Goal: Information Seeking & Learning: Find specific fact

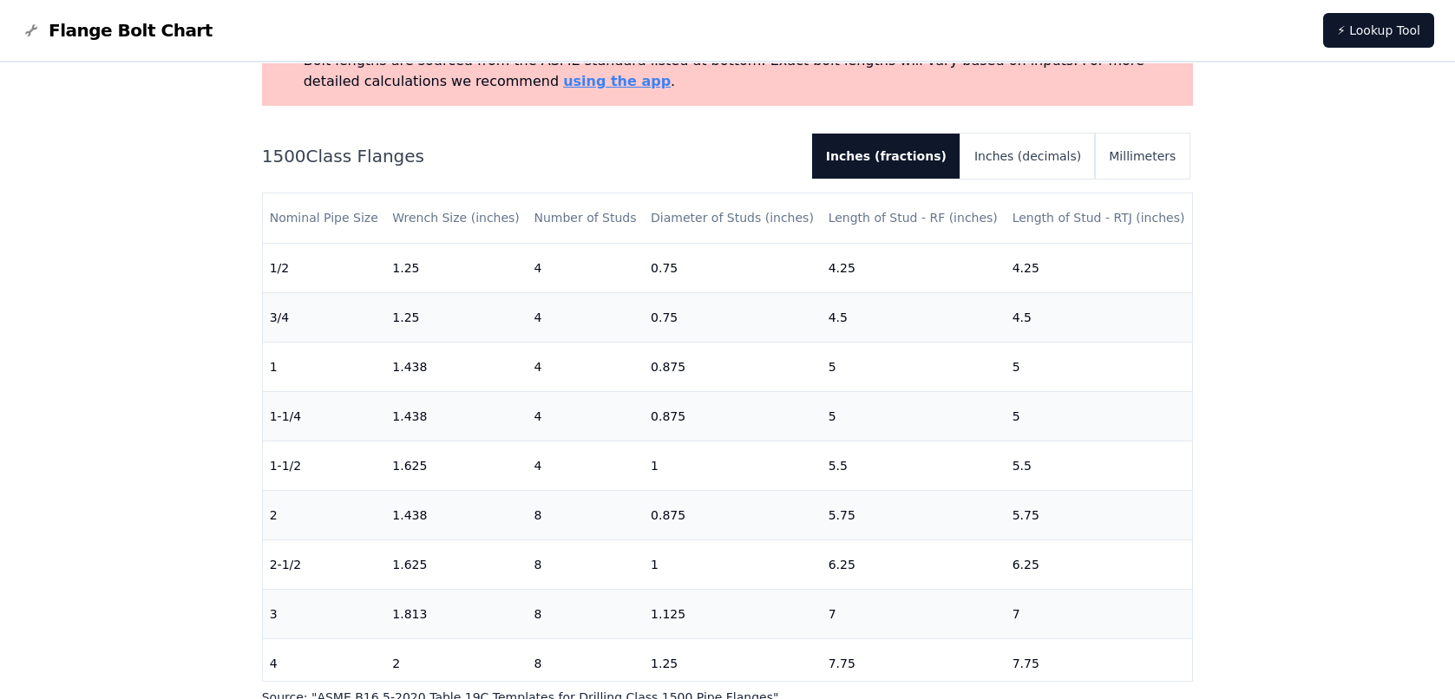
scroll to position [131, 0]
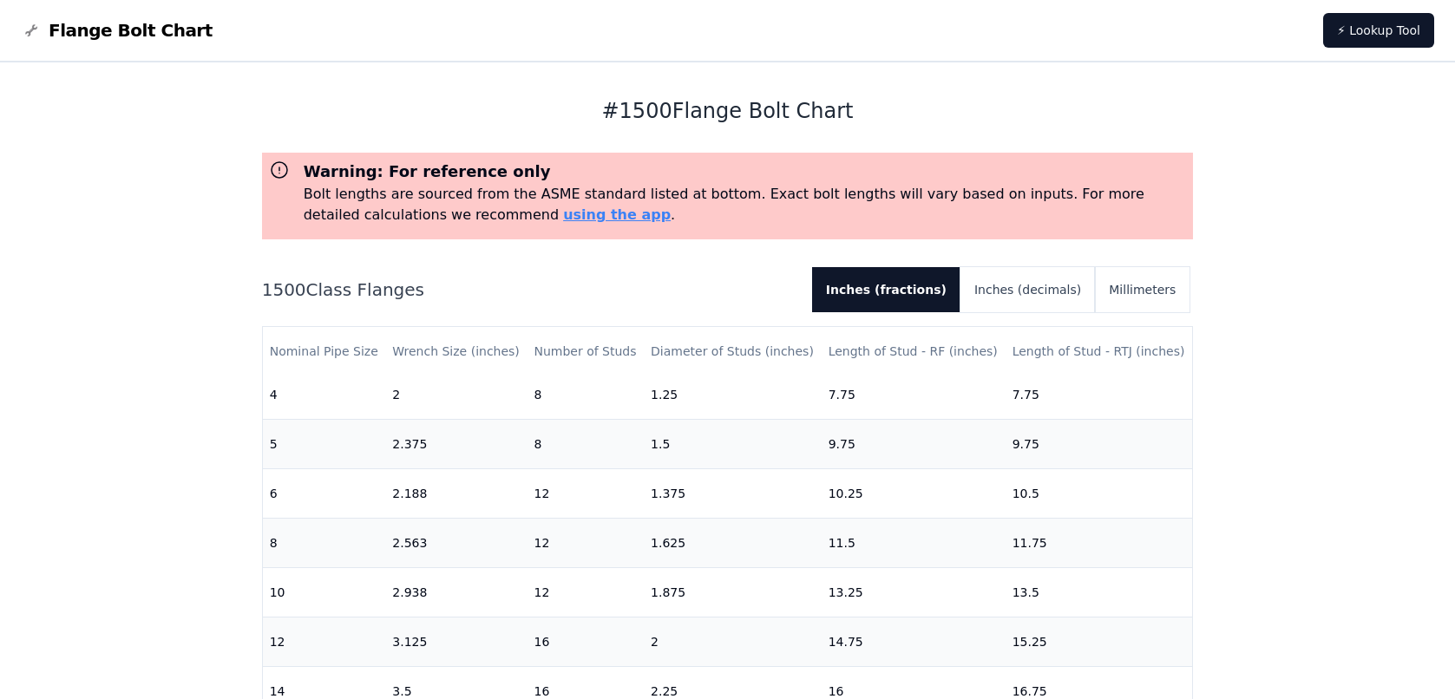
scroll to position [434, 0]
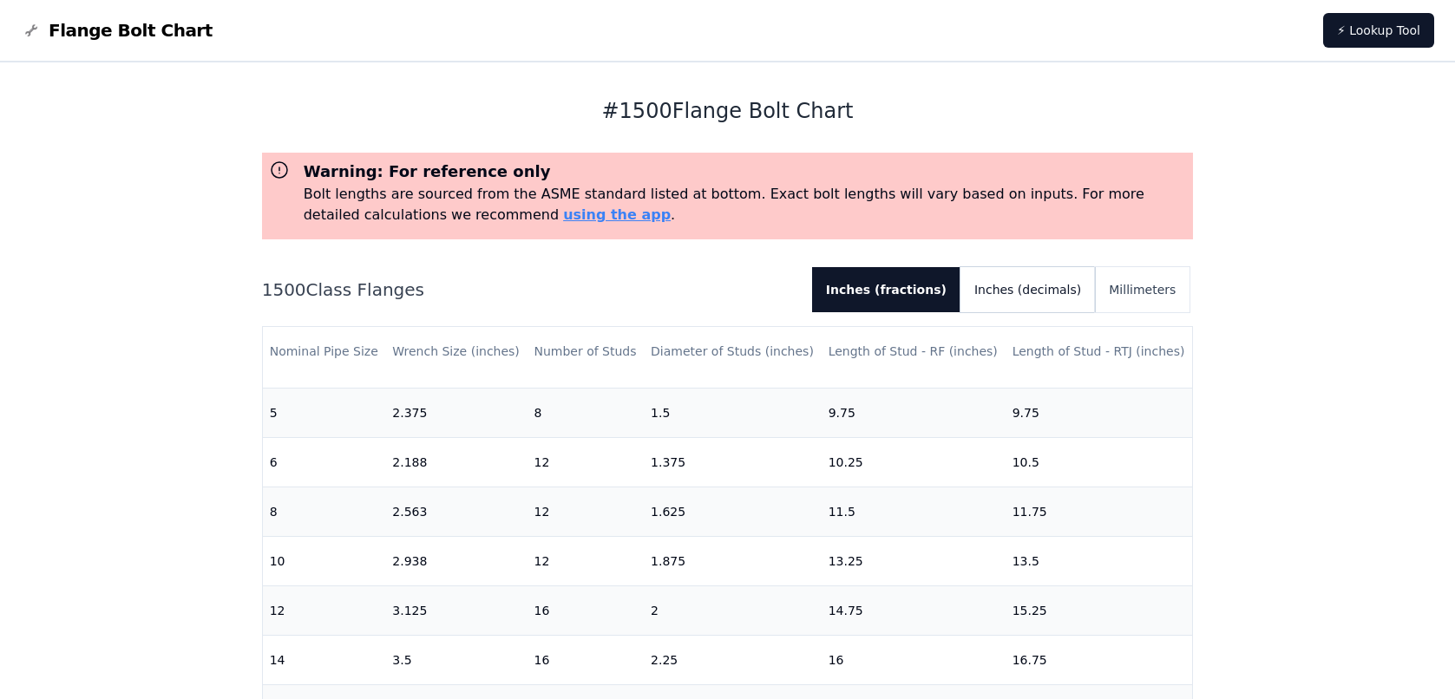
click at [1052, 302] on button "Inches (decimals)" at bounding box center [1027, 289] width 134 height 45
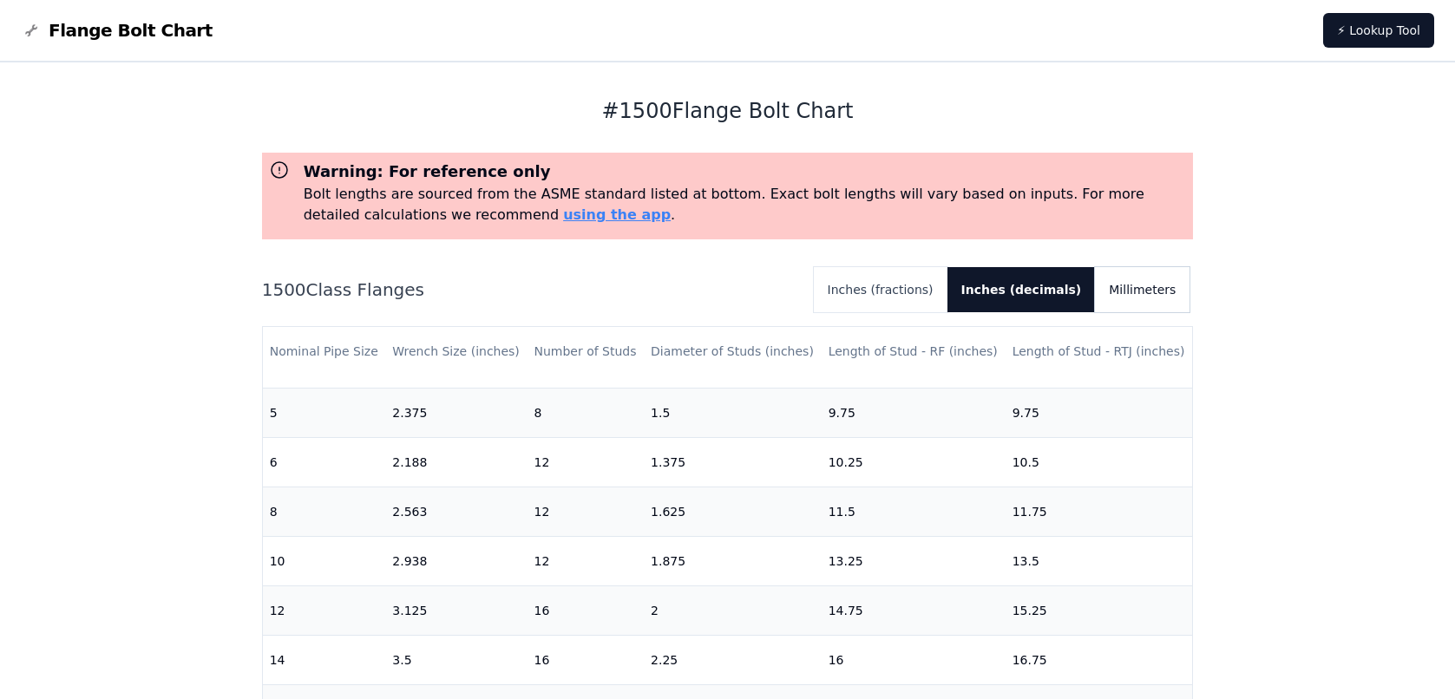
click at [1161, 290] on button "Millimeters" at bounding box center [1142, 289] width 95 height 45
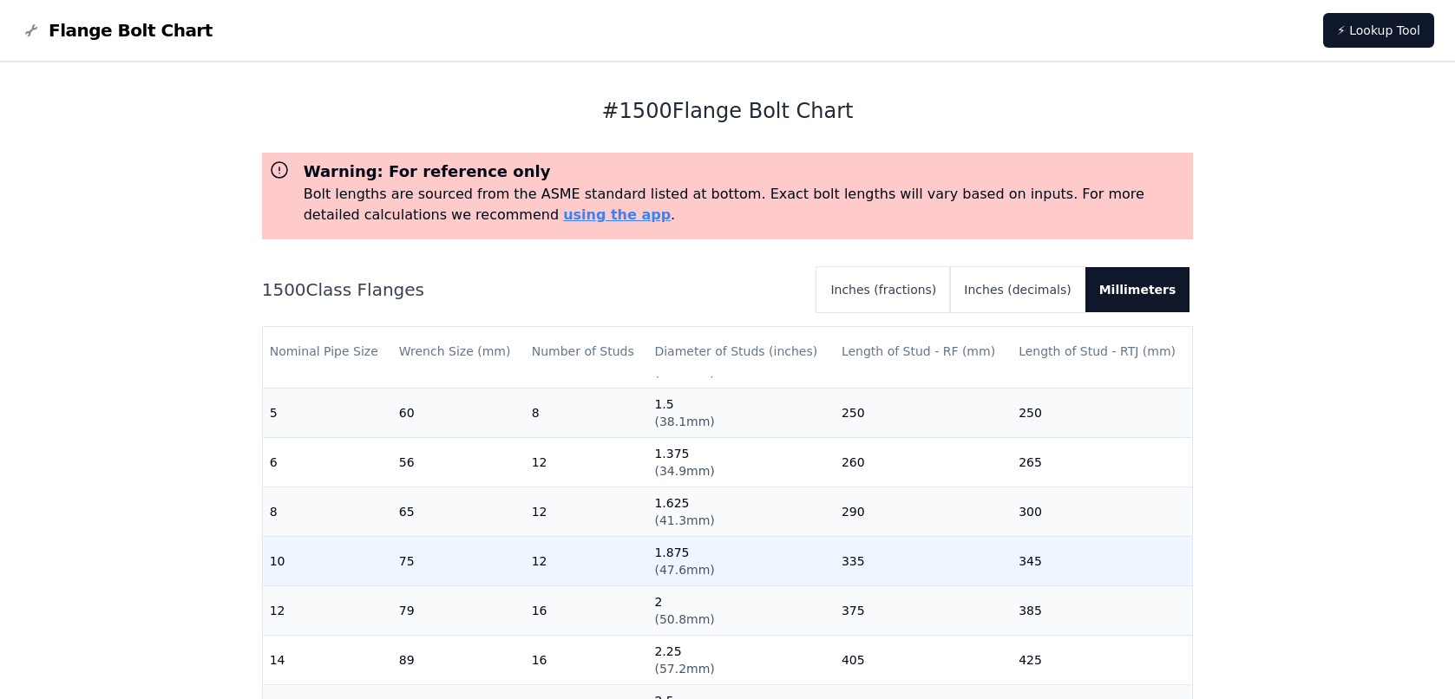
scroll to position [514, 0]
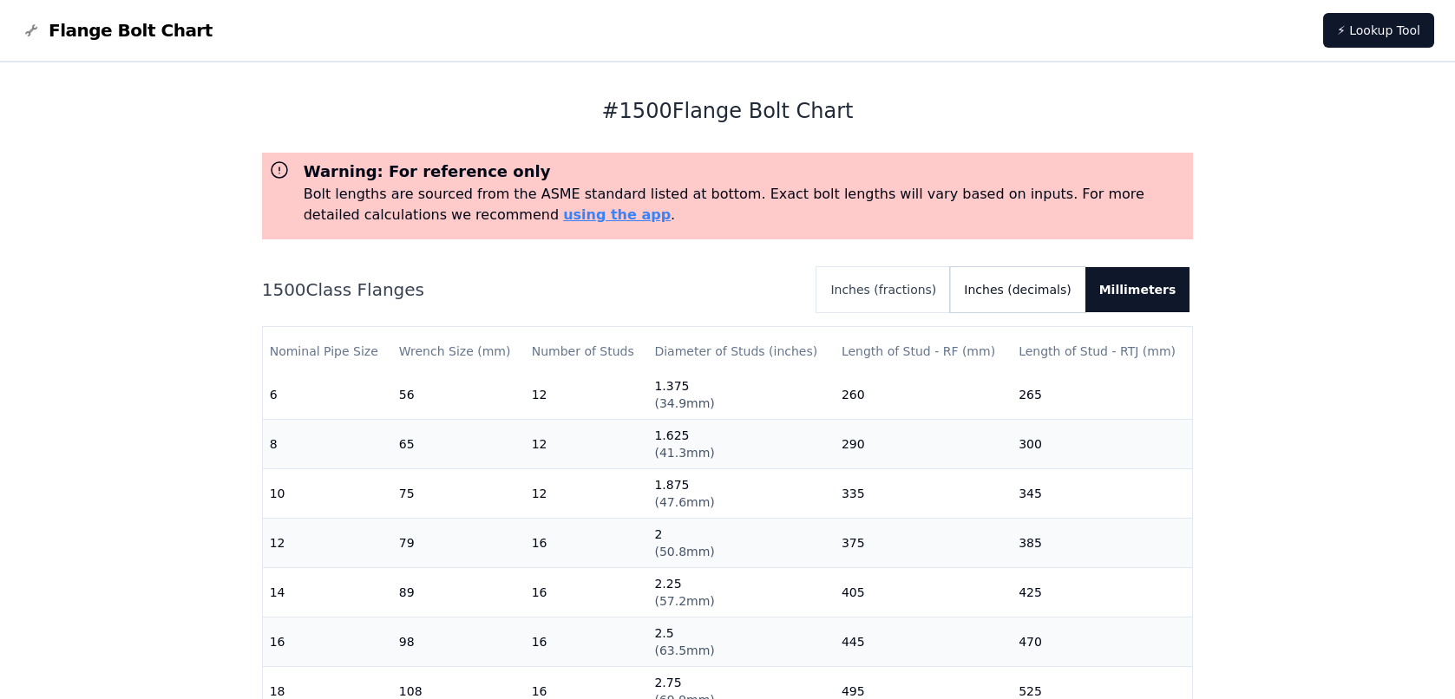
click at [1024, 287] on button "Inches (decimals)" at bounding box center [1017, 289] width 134 height 45
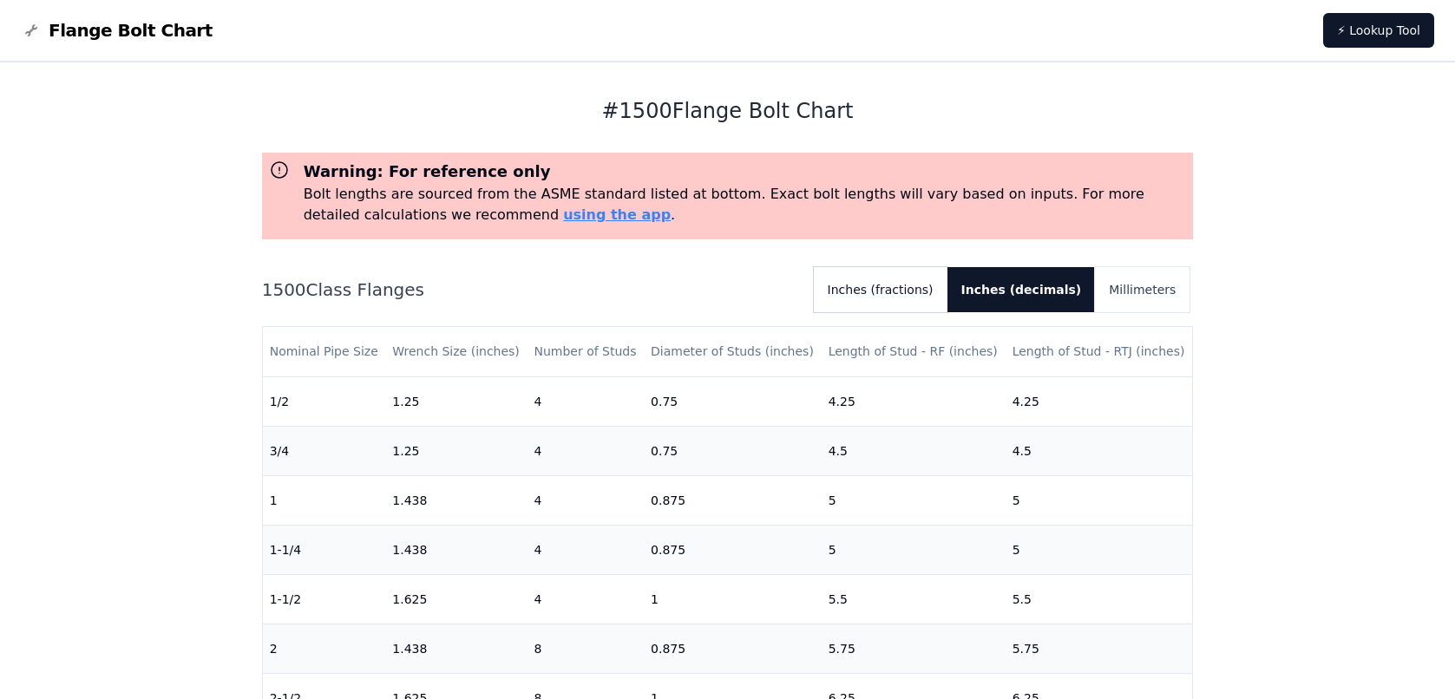
click at [930, 283] on button "Inches (fractions)" at bounding box center [881, 289] width 134 height 45
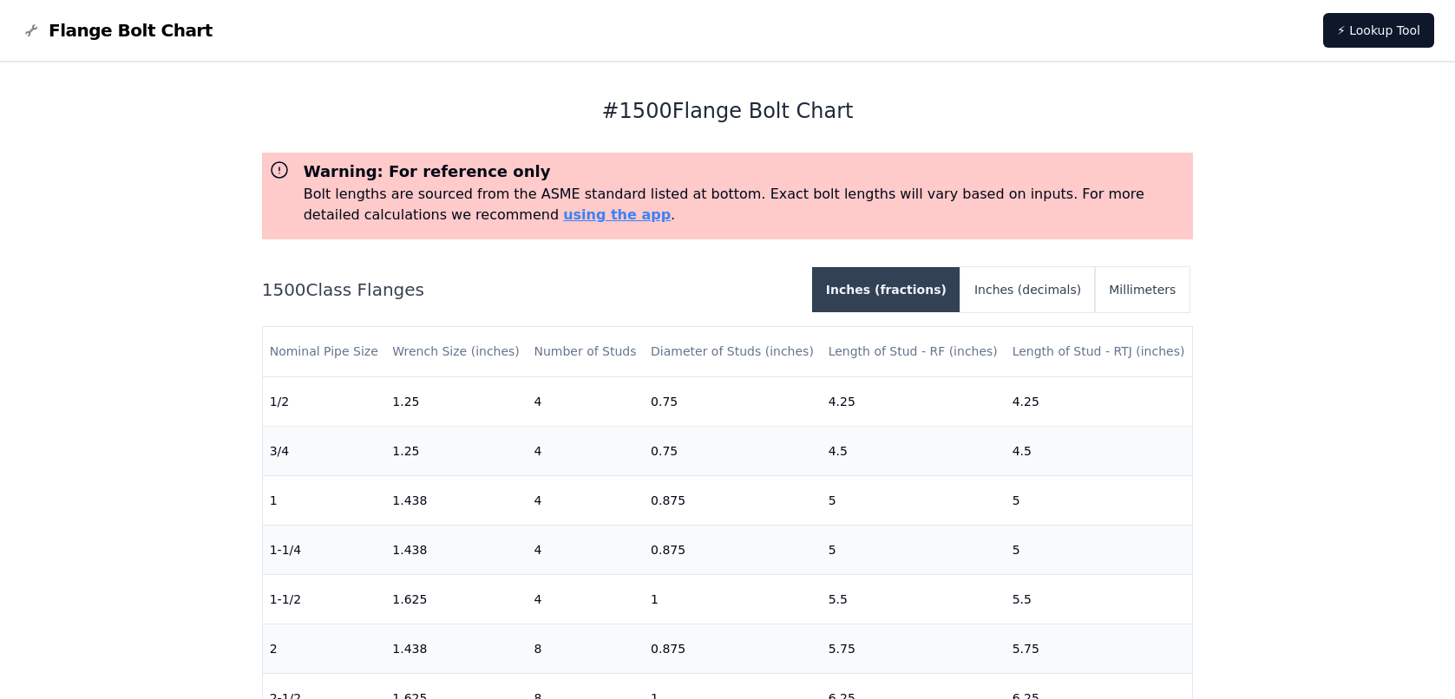
click at [919, 295] on button "Inches (fractions)" at bounding box center [886, 289] width 148 height 45
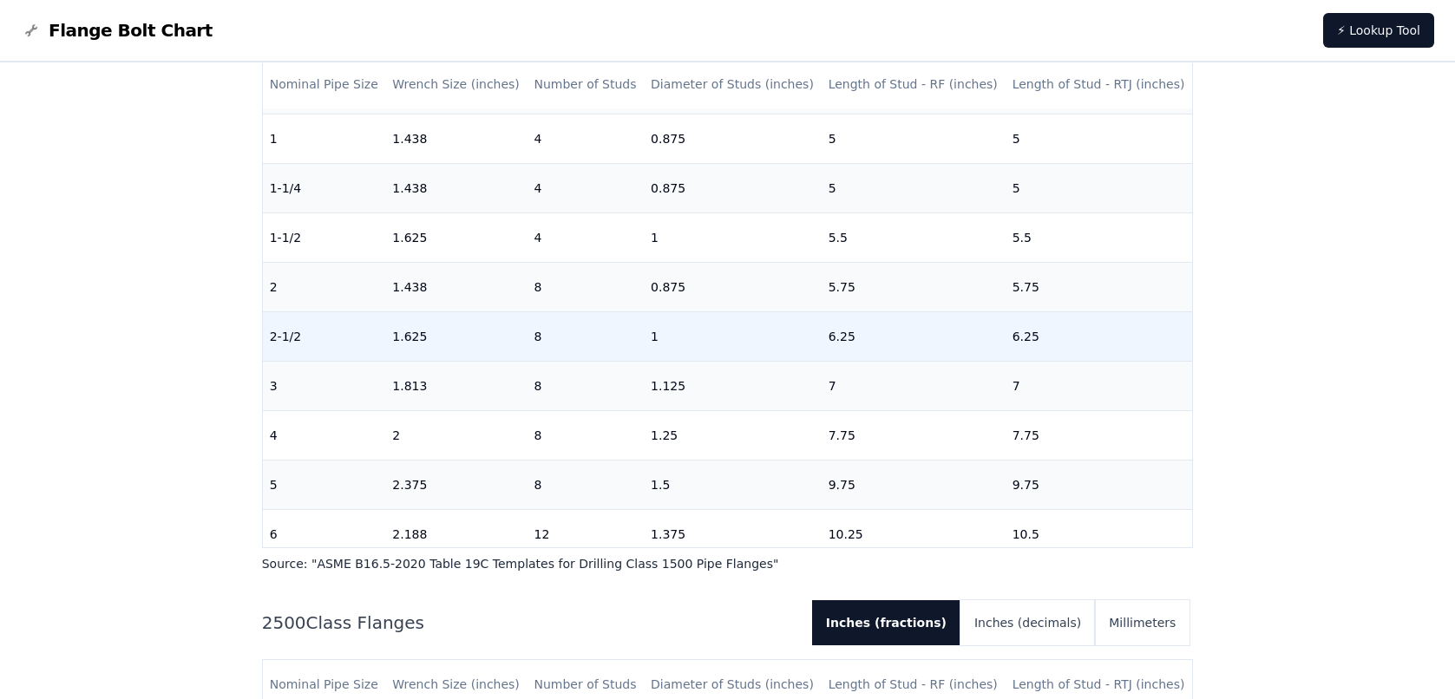
scroll to position [260, 0]
